Goal: Check status: Check status

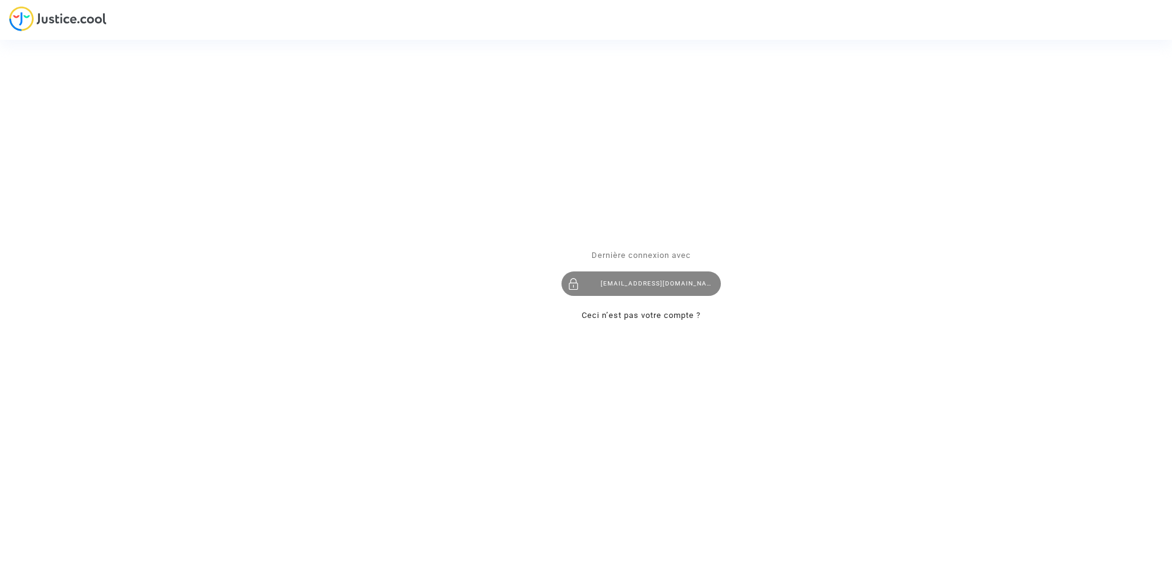
click at [627, 286] on div "[EMAIL_ADDRESS][DOMAIN_NAME]" at bounding box center [641, 284] width 159 height 25
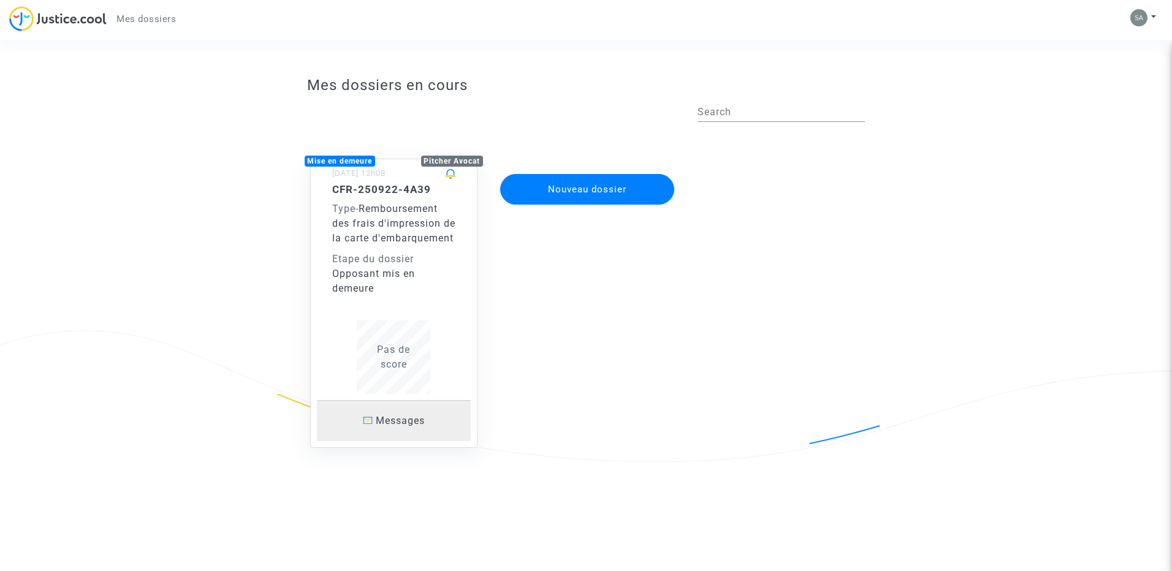
click at [414, 427] on span "Messages" at bounding box center [400, 421] width 49 height 12
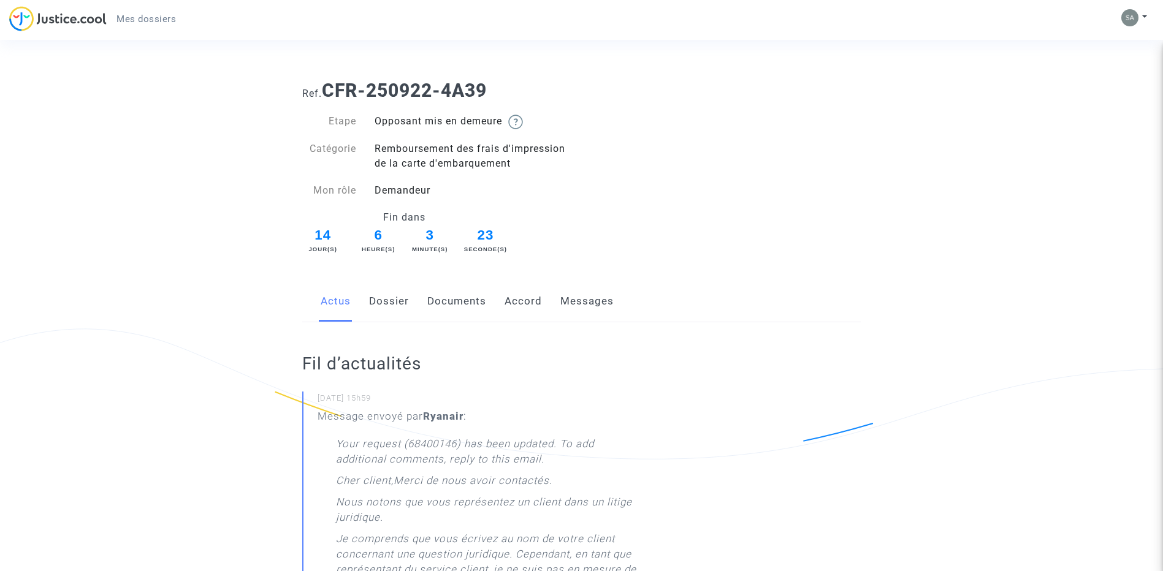
click at [521, 305] on link "Accord" at bounding box center [523, 301] width 37 height 40
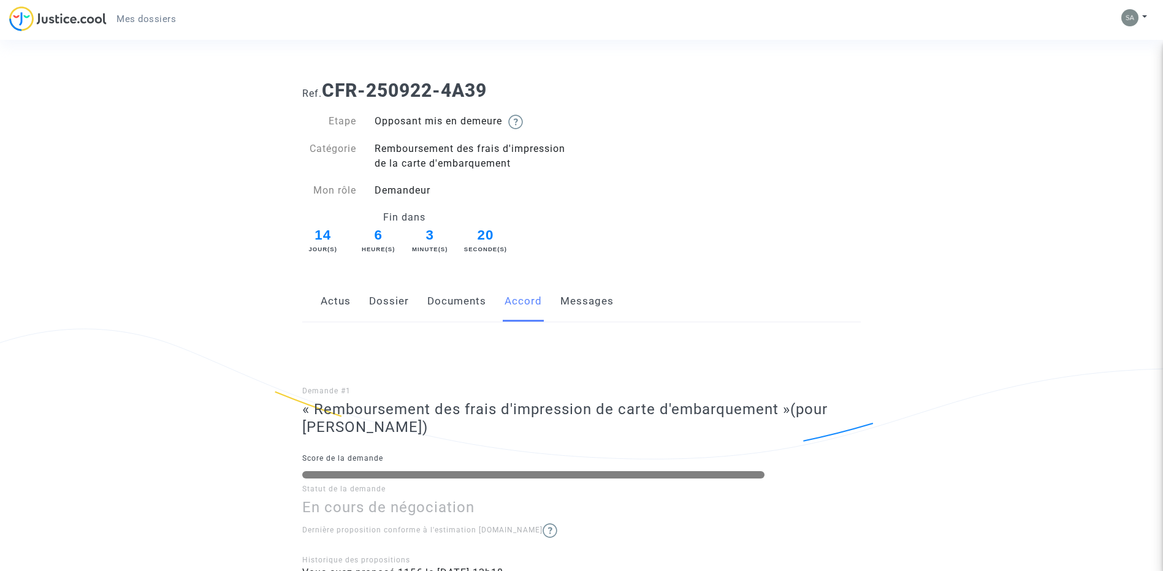
click at [471, 297] on link "Documents" at bounding box center [456, 301] width 59 height 40
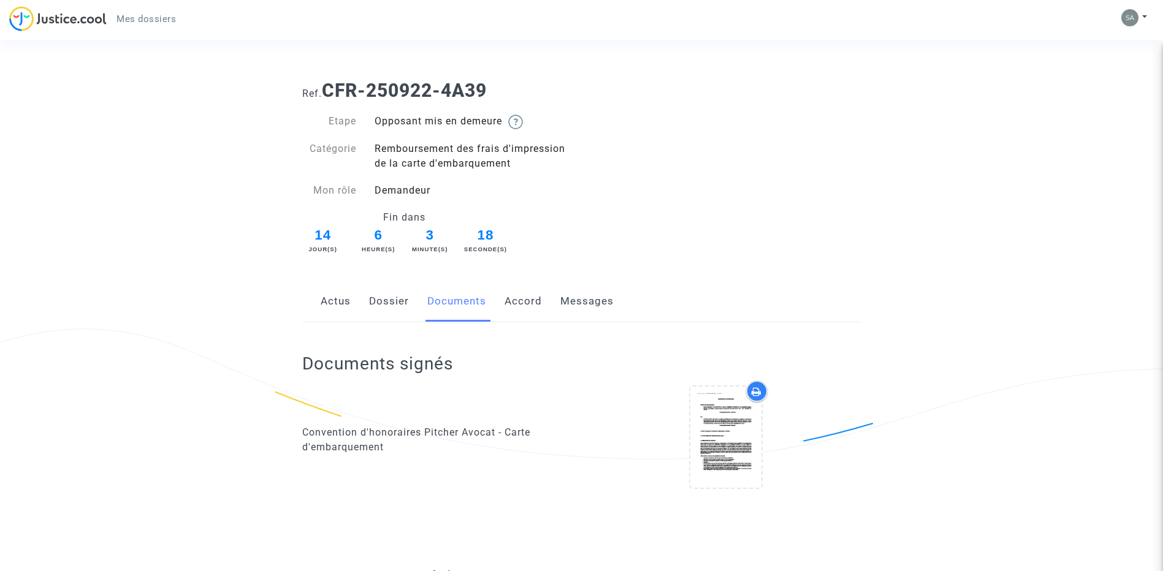
click at [405, 300] on link "Dossier" at bounding box center [389, 301] width 40 height 40
